Goal: Information Seeking & Learning: Understand process/instructions

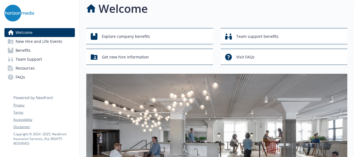
scroll to position [7, 0]
click at [28, 50] on span "Benefits" at bounding box center [23, 50] width 15 height 9
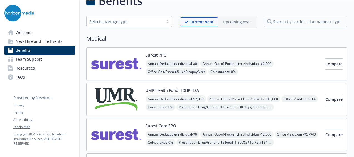
scroll to position [14, 0]
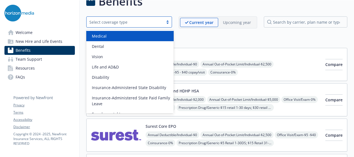
click at [163, 23] on div "Select coverage type" at bounding box center [125, 22] width 77 height 7
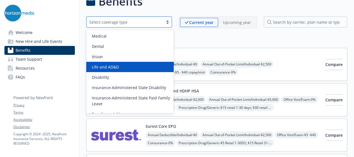
scroll to position [58, 0]
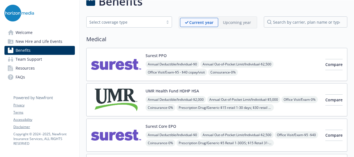
click at [191, 35] on h2 "Medical" at bounding box center [216, 39] width 261 height 8
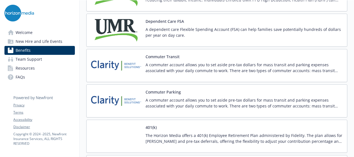
scroll to position [901, 0]
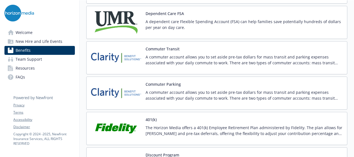
click at [166, 48] on div "Commuter Transit A commuter account allows you to set aside pre-tax dollars for…" at bounding box center [243, 58] width 197 height 24
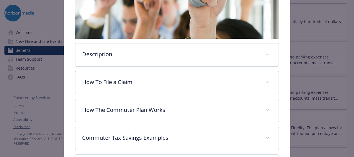
scroll to position [142, 0]
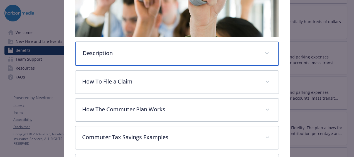
click at [134, 49] on p "Description" at bounding box center [170, 53] width 175 height 8
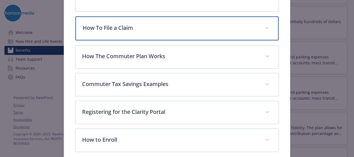
scroll to position [258, 0]
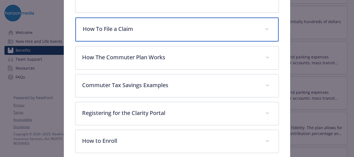
click at [127, 36] on div "How To File a Claim" at bounding box center [176, 30] width 203 height 24
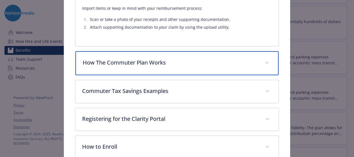
scroll to position [373, 0]
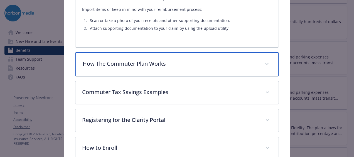
click at [106, 63] on p "How The Commuter Plan Works" at bounding box center [170, 64] width 175 height 8
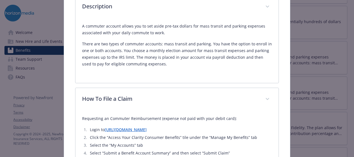
scroll to position [183, 0]
